Goal: Find specific page/section: Find specific page/section

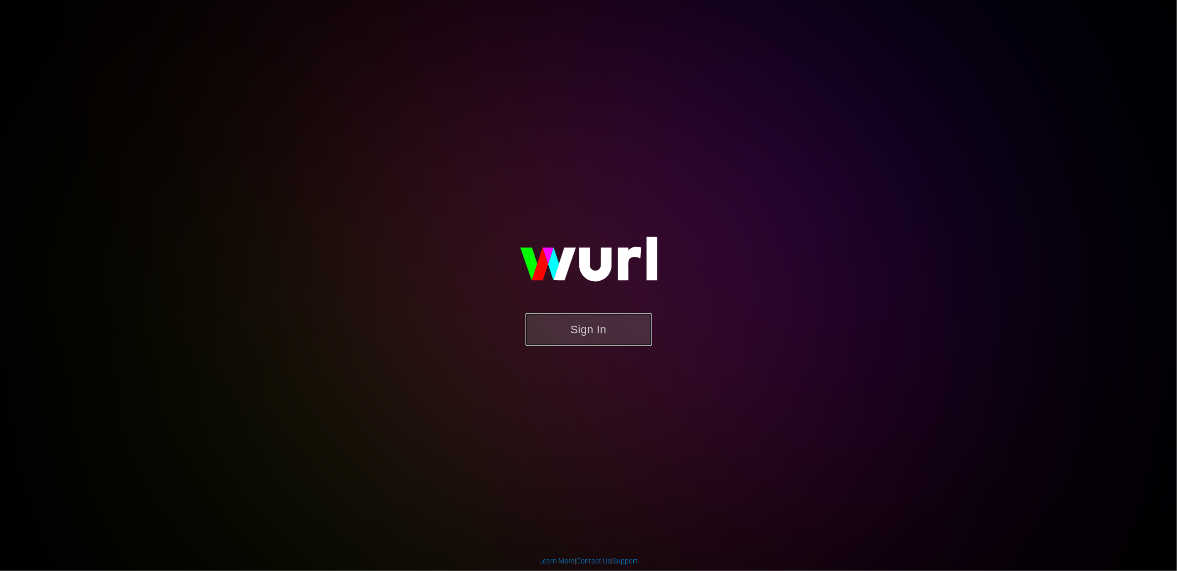
click at [593, 328] on button "Sign In" at bounding box center [589, 329] width 126 height 33
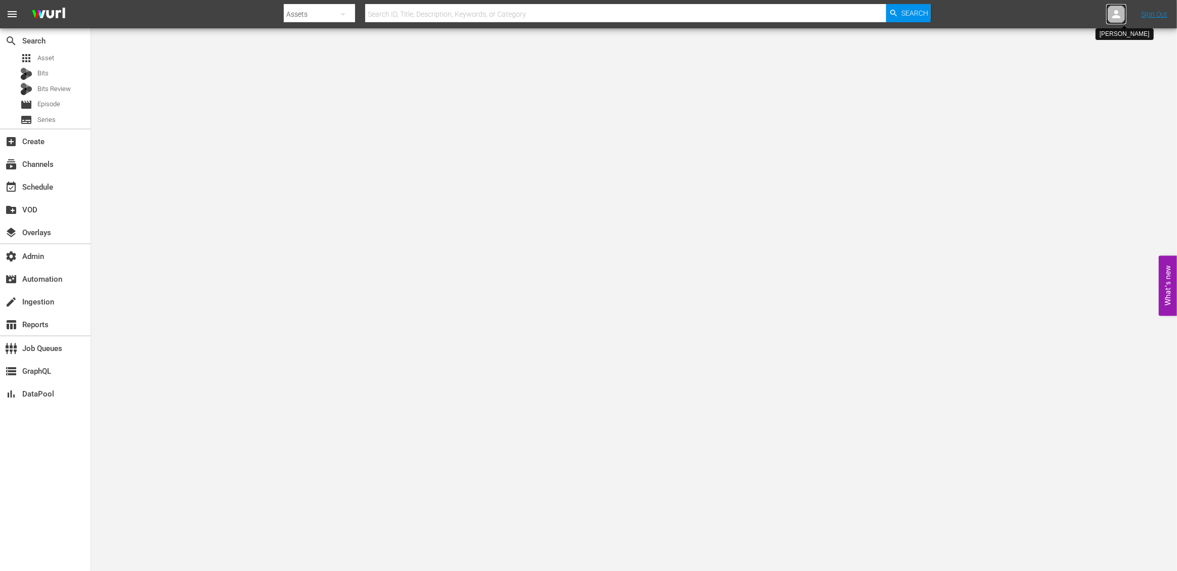
click at [1111, 20] on icon at bounding box center [1117, 14] width 12 height 12
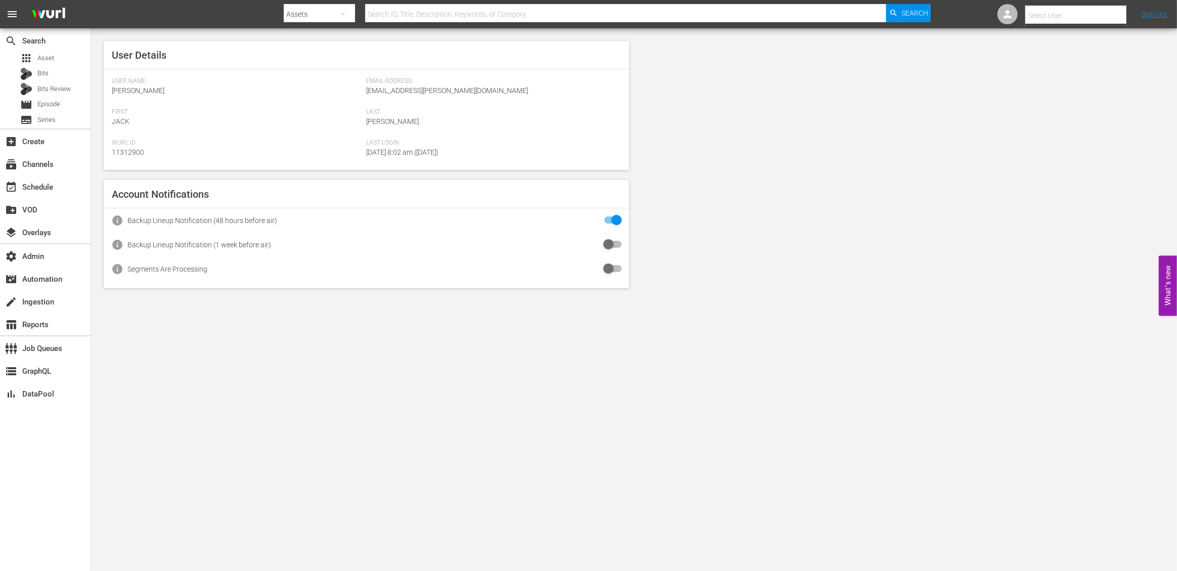
click at [1074, 16] on input "text" at bounding box center [1091, 16] width 130 height 24
click at [1048, 14] on input "text" at bounding box center [1091, 16] width 130 height 24
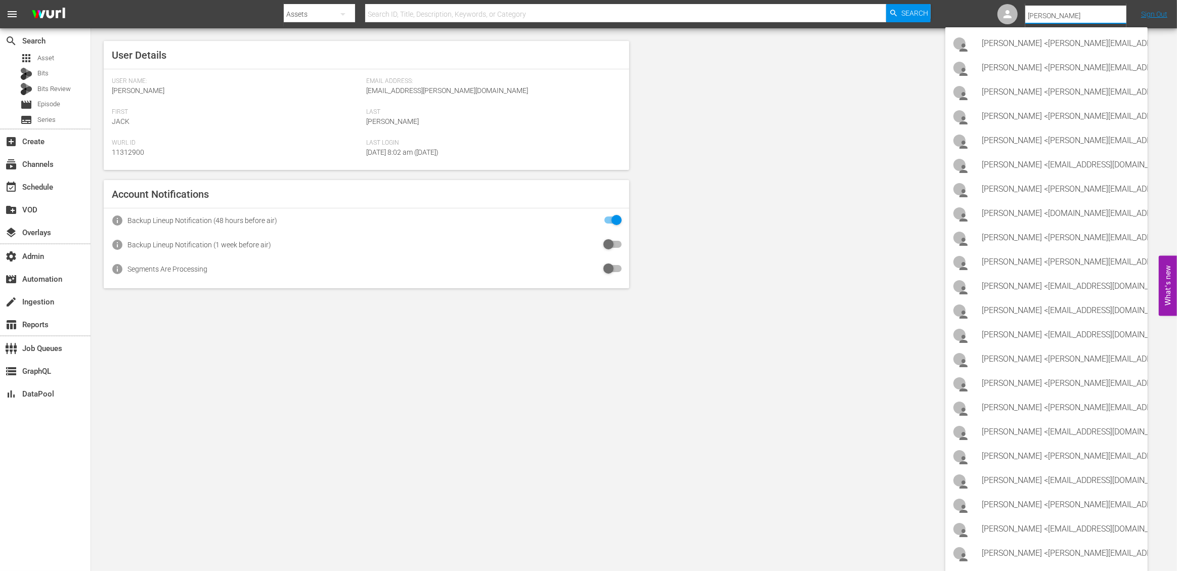
type input "[PERSON_NAME]"
click at [828, 207] on div "User Details User Name: [PERSON_NAME] Email Address: [EMAIL_ADDRESS][PERSON_NAM…" at bounding box center [634, 164] width 1086 height 273
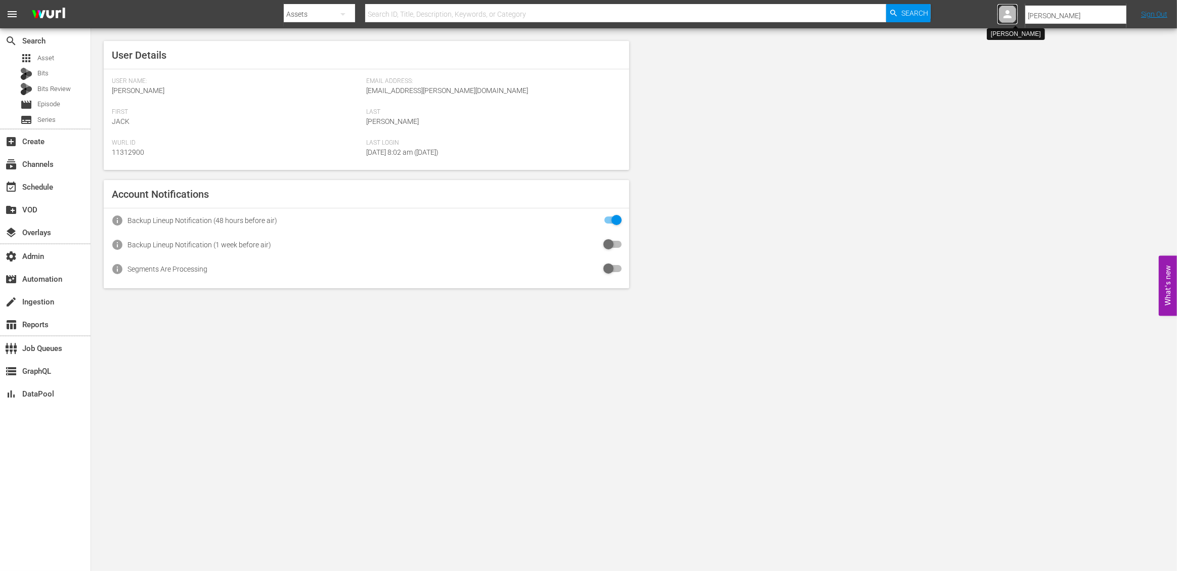
click at [1001, 17] on div at bounding box center [1008, 14] width 20 height 20
click at [1121, 19] on icon at bounding box center [1117, 14] width 12 height 12
click at [1057, 17] on input "text" at bounding box center [1091, 16] width 130 height 24
click at [1051, 42] on div "[PERSON_NAME] <[EMAIL_ADDRESS][DOMAIN_NAME]>" at bounding box center [1061, 43] width 158 height 24
type input "[PERSON_NAME] (11312973)"
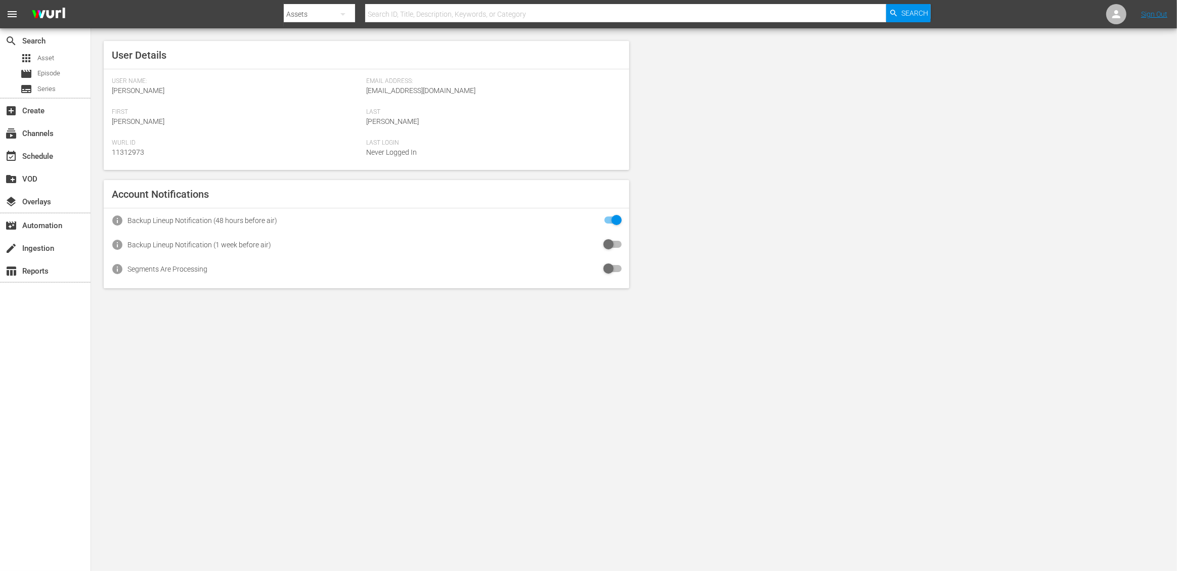
click at [300, 370] on body "menu Search By Assets Search ID, Title, Description, Keywords, or Category Sear…" at bounding box center [588, 285] width 1177 height 571
click at [55, 73] on span "Episode" at bounding box center [48, 73] width 23 height 10
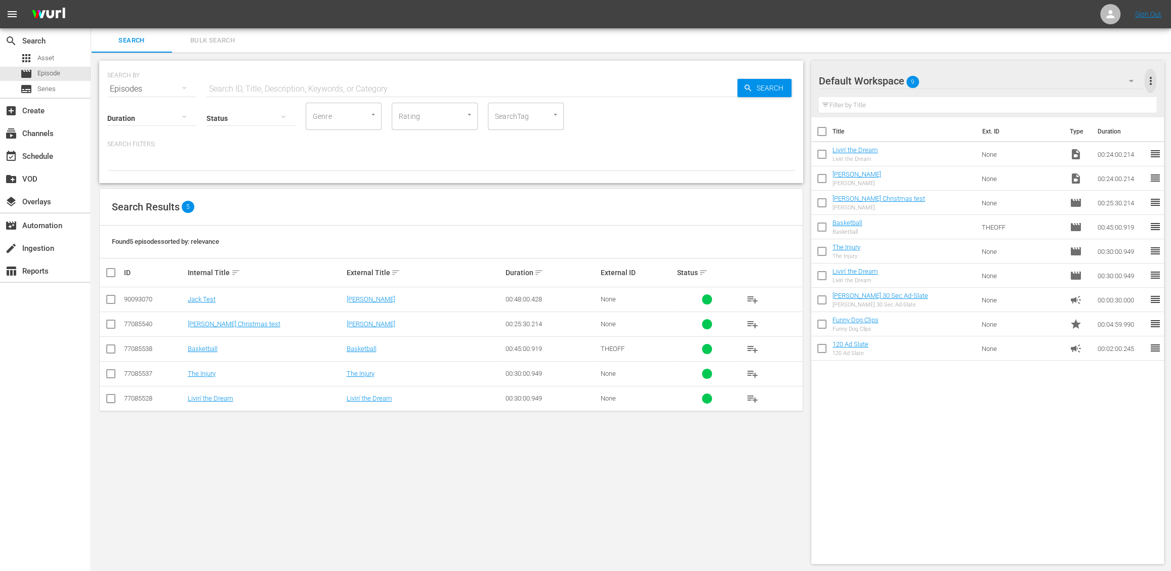
click at [1150, 81] on span "more_vert" at bounding box center [1150, 81] width 12 height 12
click at [1040, 54] on div "Default Workspace 9 Default more_vert Filter by Title Title Ext. ID Type Durati…" at bounding box center [991, 313] width 360 height 520
click at [1130, 83] on icon "button" at bounding box center [1131, 81] width 12 height 12
click at [993, 60] on div "The Office (4) Default Workspace (9)" at bounding box center [585, 285] width 1171 height 571
click at [1130, 81] on icon "button" at bounding box center [1130, 81] width 5 height 3
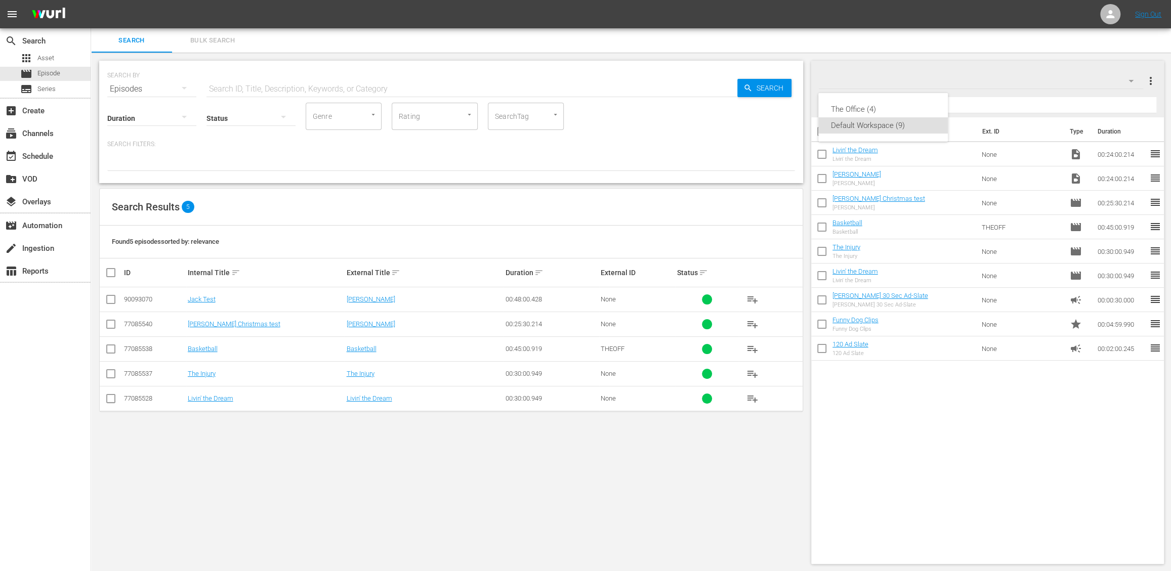
click at [1112, 58] on div "The Office (4) Default Workspace (9)" at bounding box center [585, 285] width 1171 height 571
click at [1150, 82] on span "more_vert" at bounding box center [1150, 81] width 12 height 12
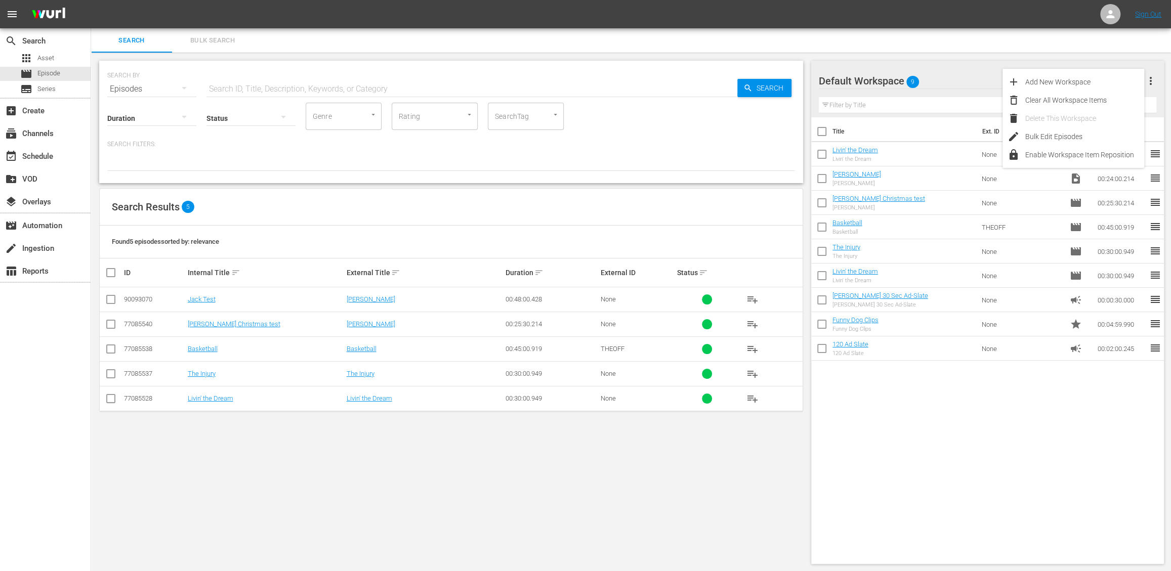
click at [951, 401] on div "Title Ext. ID Type Duration Livin' the Dream Livin' the Dream None video_file 0…" at bounding box center [987, 338] width 353 height 443
click at [534, 121] on div "SearchTag" at bounding box center [526, 116] width 76 height 27
click at [619, 130] on div "Duration Status Genre Genre Rating Rating SearchTag SearchTag Search Filters:" at bounding box center [451, 136] width 688 height 70
